Goal: Subscribe to service/newsletter

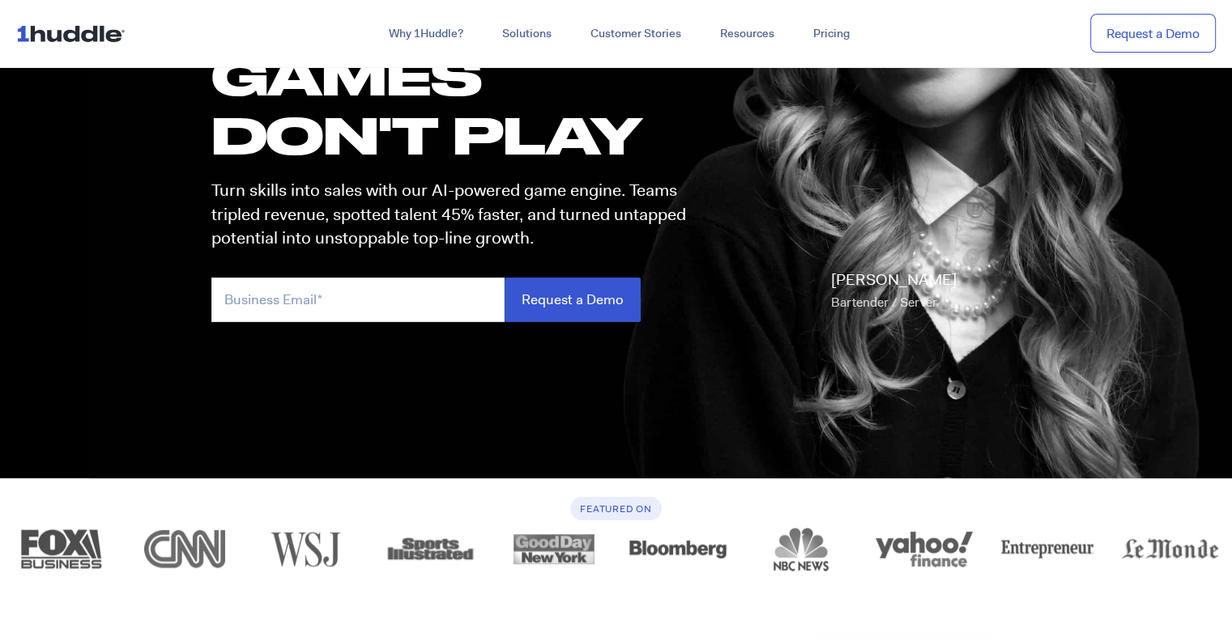
scroll to position [162, 0]
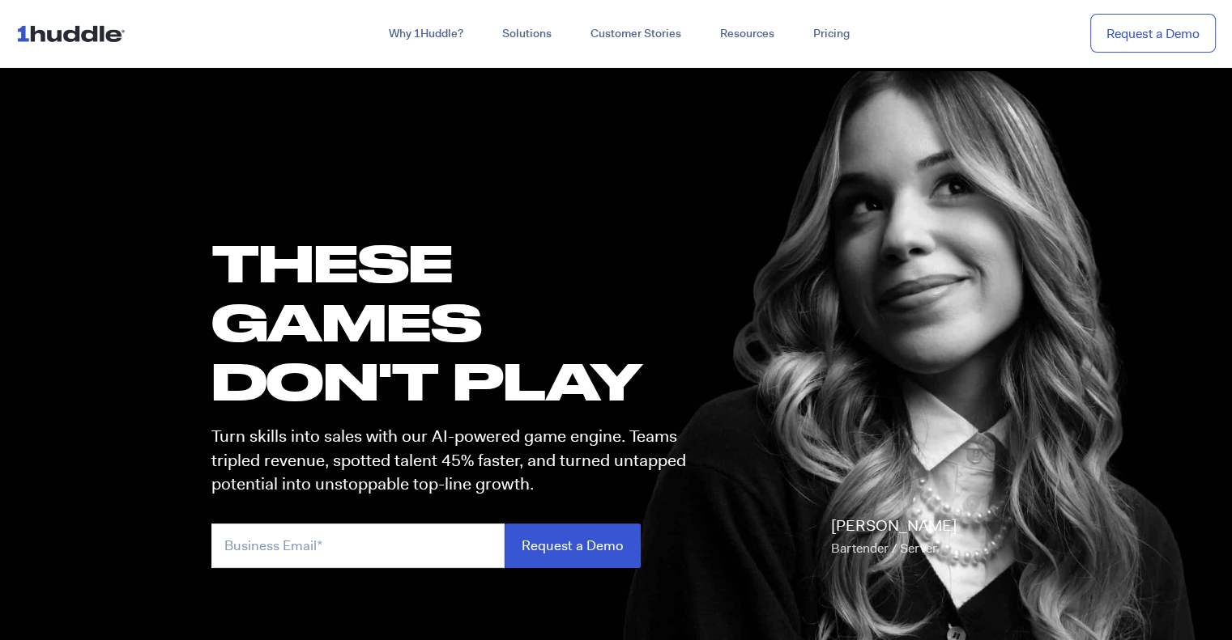
click at [61, 32] on img at bounding box center [74, 33] width 116 height 31
click at [324, 555] on input "email" at bounding box center [357, 546] width 293 height 45
click at [334, 547] on input "email" at bounding box center [357, 546] width 293 height 45
paste input "ncbc"
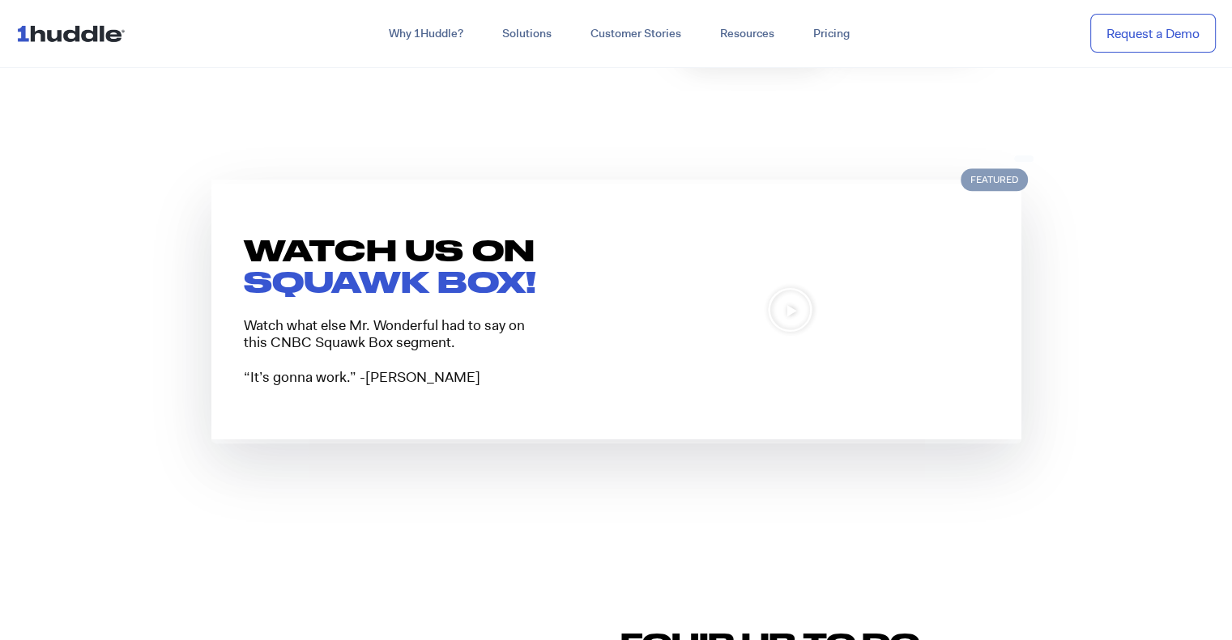
scroll to position [1295, 0]
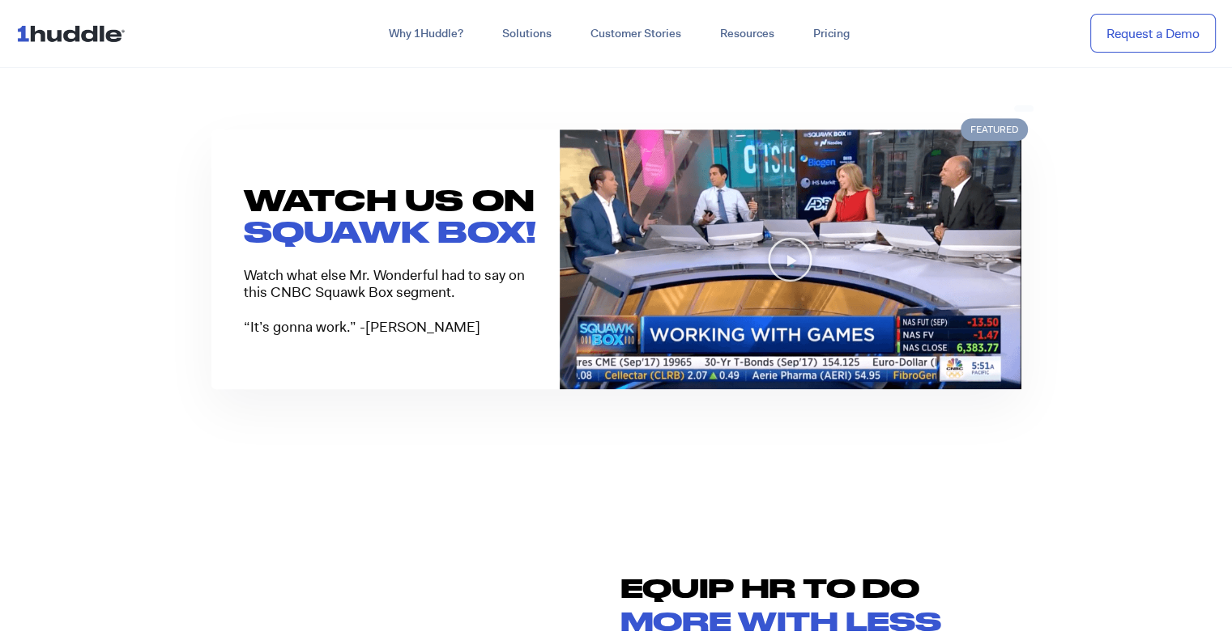
type input "ncbc"
